Goal: Task Accomplishment & Management: Complete application form

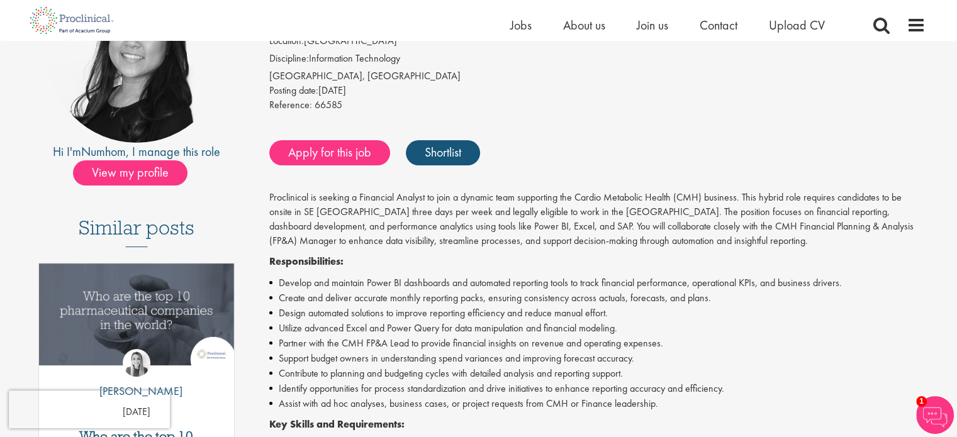
scroll to position [157, 0]
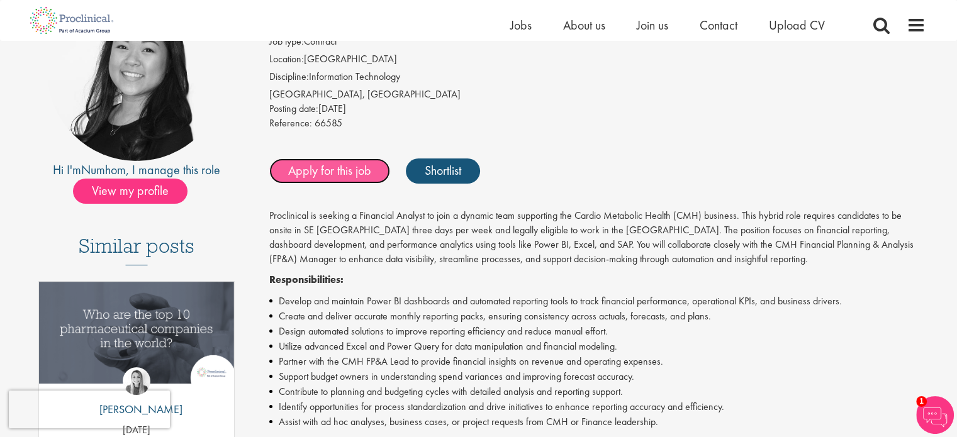
click at [314, 175] on link "Apply for this job" at bounding box center [329, 171] width 121 height 25
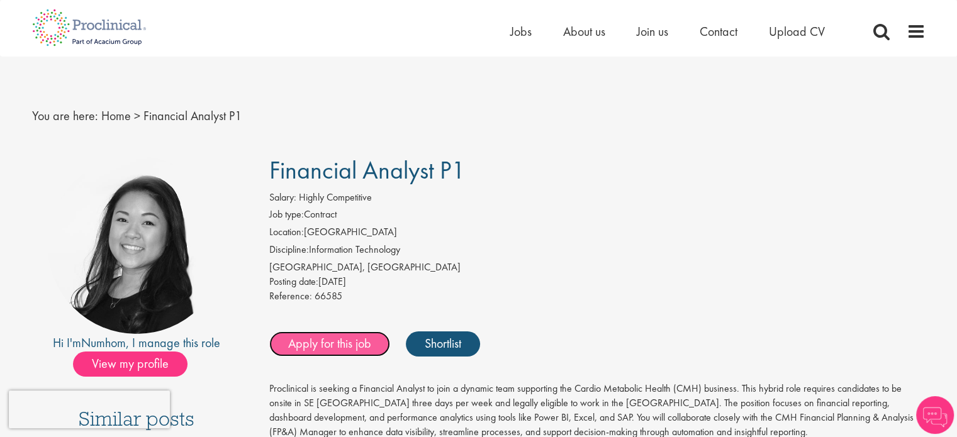
click at [334, 342] on link "Apply for this job" at bounding box center [329, 344] width 121 height 25
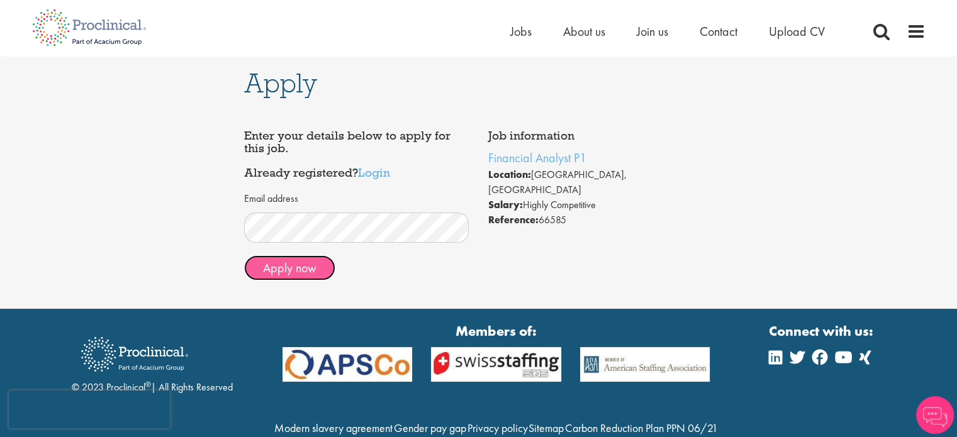
click at [303, 269] on button "Apply now" at bounding box center [289, 267] width 91 height 25
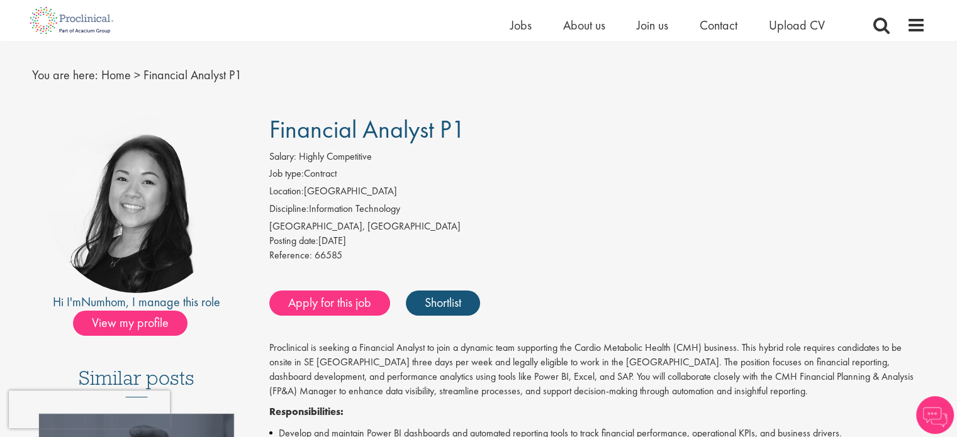
scroll to position [23, 0]
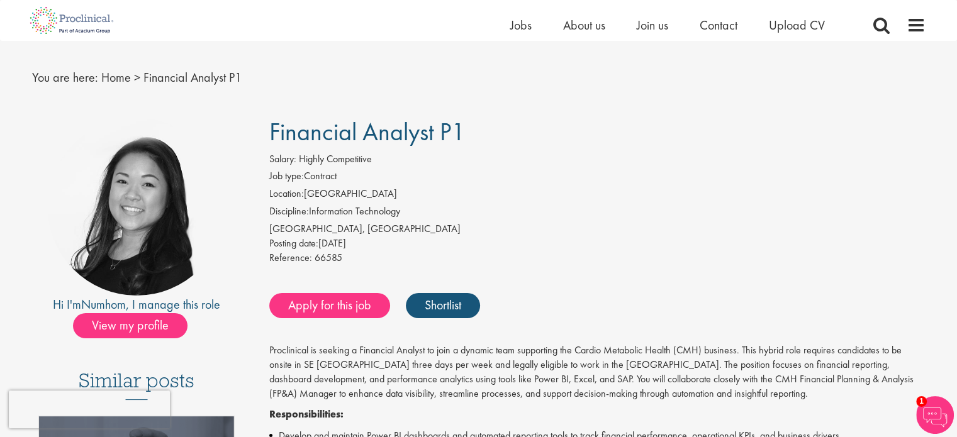
drag, startPoint x: 266, startPoint y: 133, endPoint x: 464, endPoint y: 148, distance: 198.1
copy span "Financial Analyst P1"
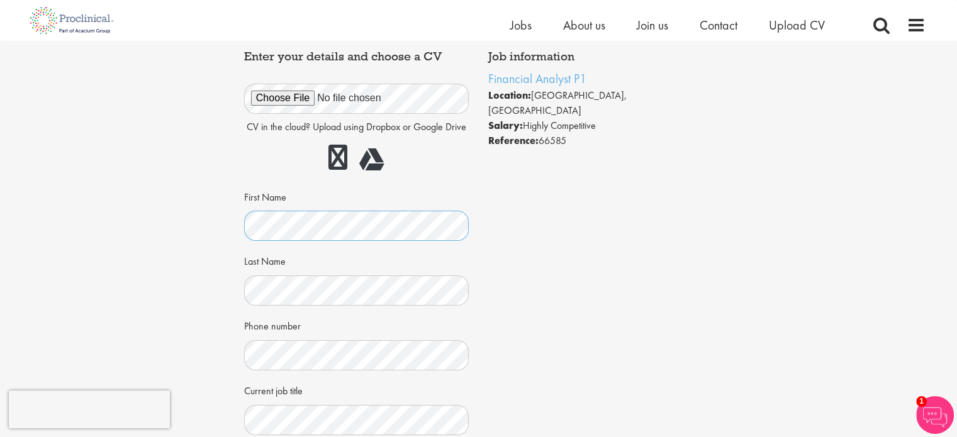
scroll to position [69, 0]
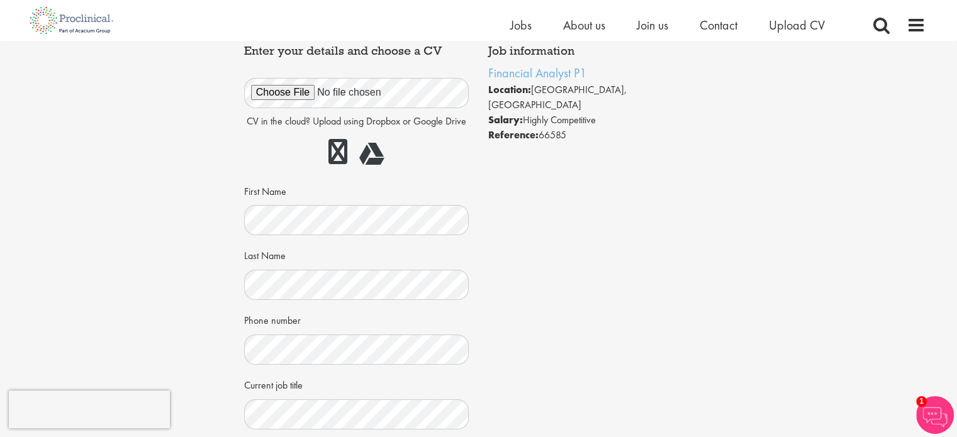
drag, startPoint x: 956, startPoint y: 230, endPoint x: 947, endPoint y: 316, distance: 86.7
click at [947, 316] on div "Apply Job information Financial Analyst P1 Location: Basingstoke, England Salar…" at bounding box center [479, 313] width 976 height 682
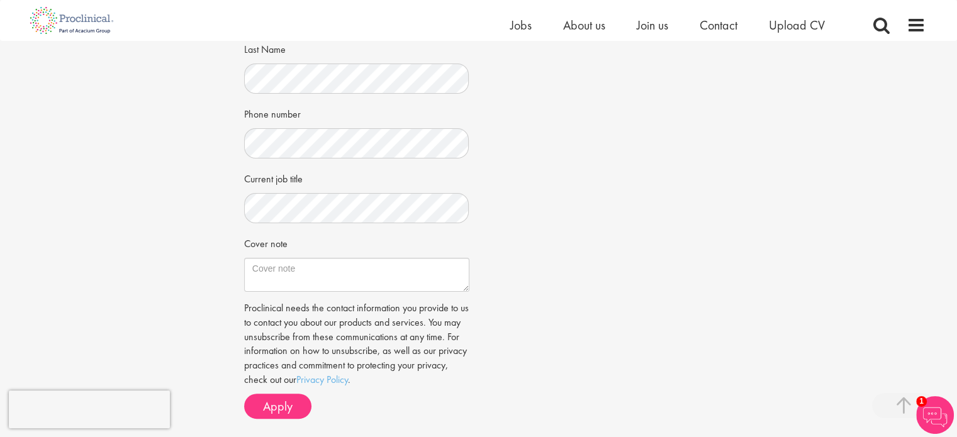
scroll to position [279, 0]
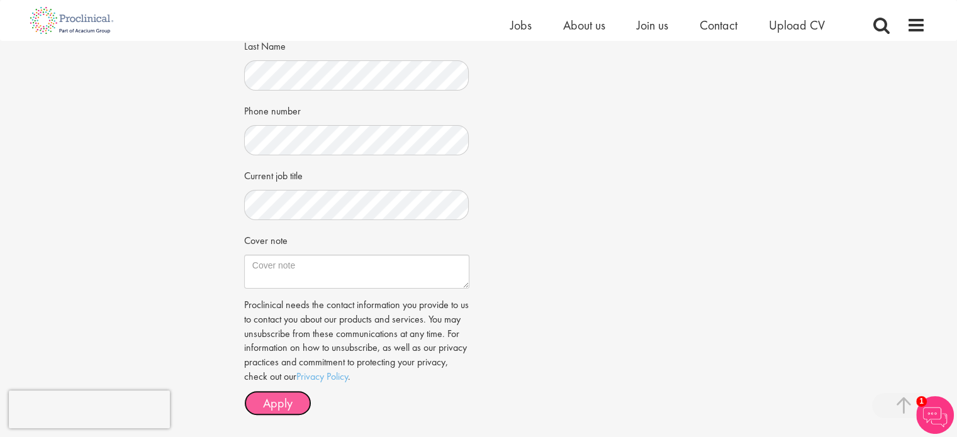
click at [283, 400] on span "Apply" at bounding box center [278, 403] width 30 height 16
